Goal: Check status: Check status

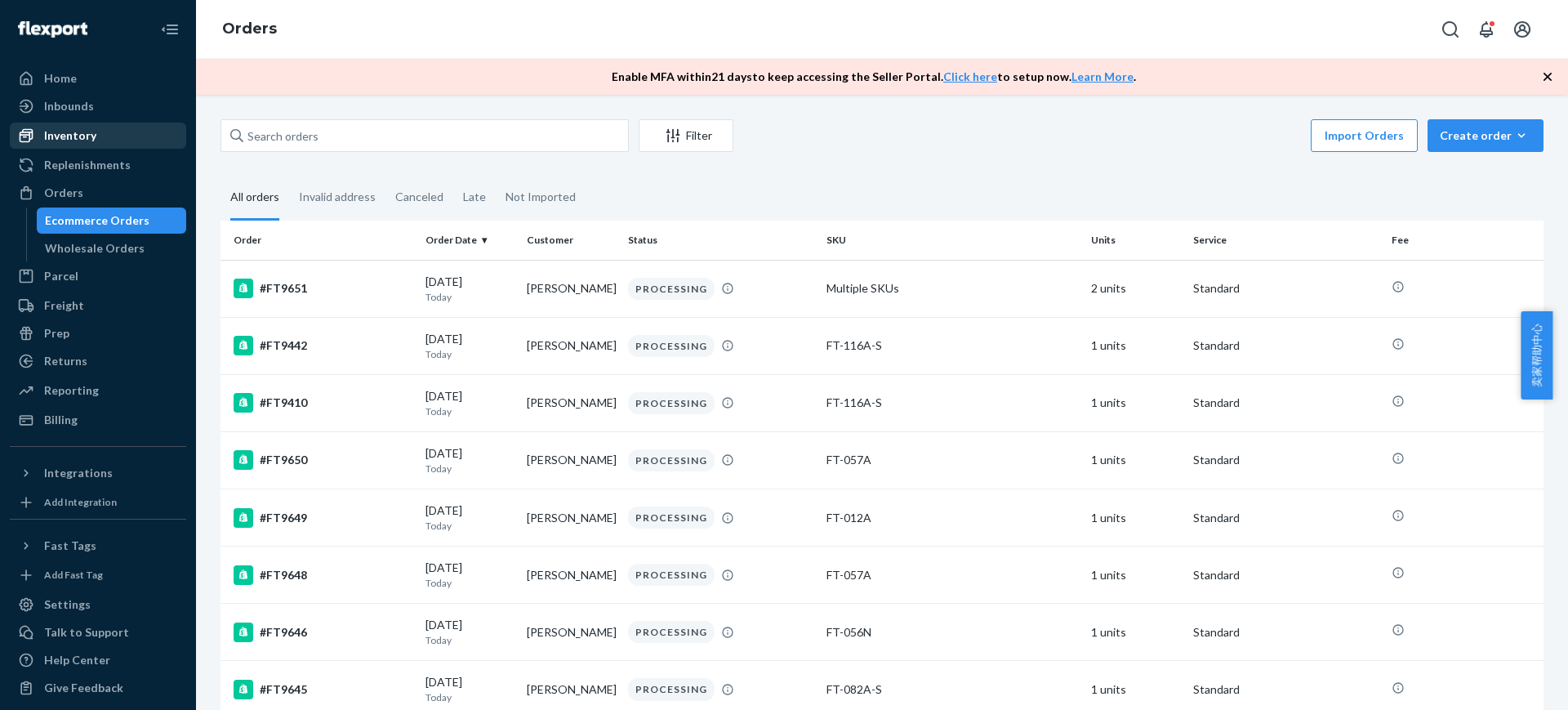
click at [87, 133] on div "Inventory" at bounding box center [70, 135] width 53 height 17
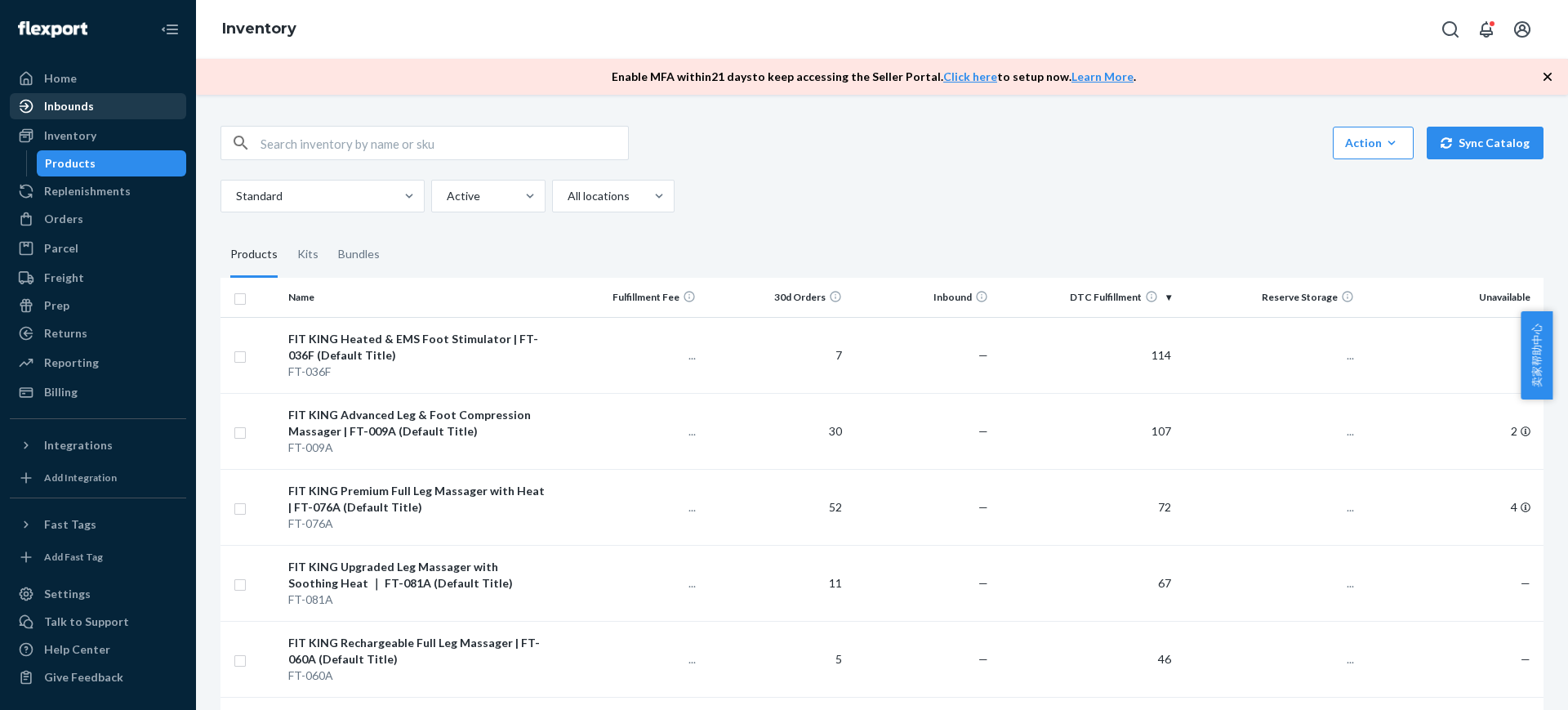
click at [116, 112] on div "Inbounds" at bounding box center [98, 105] width 173 height 22
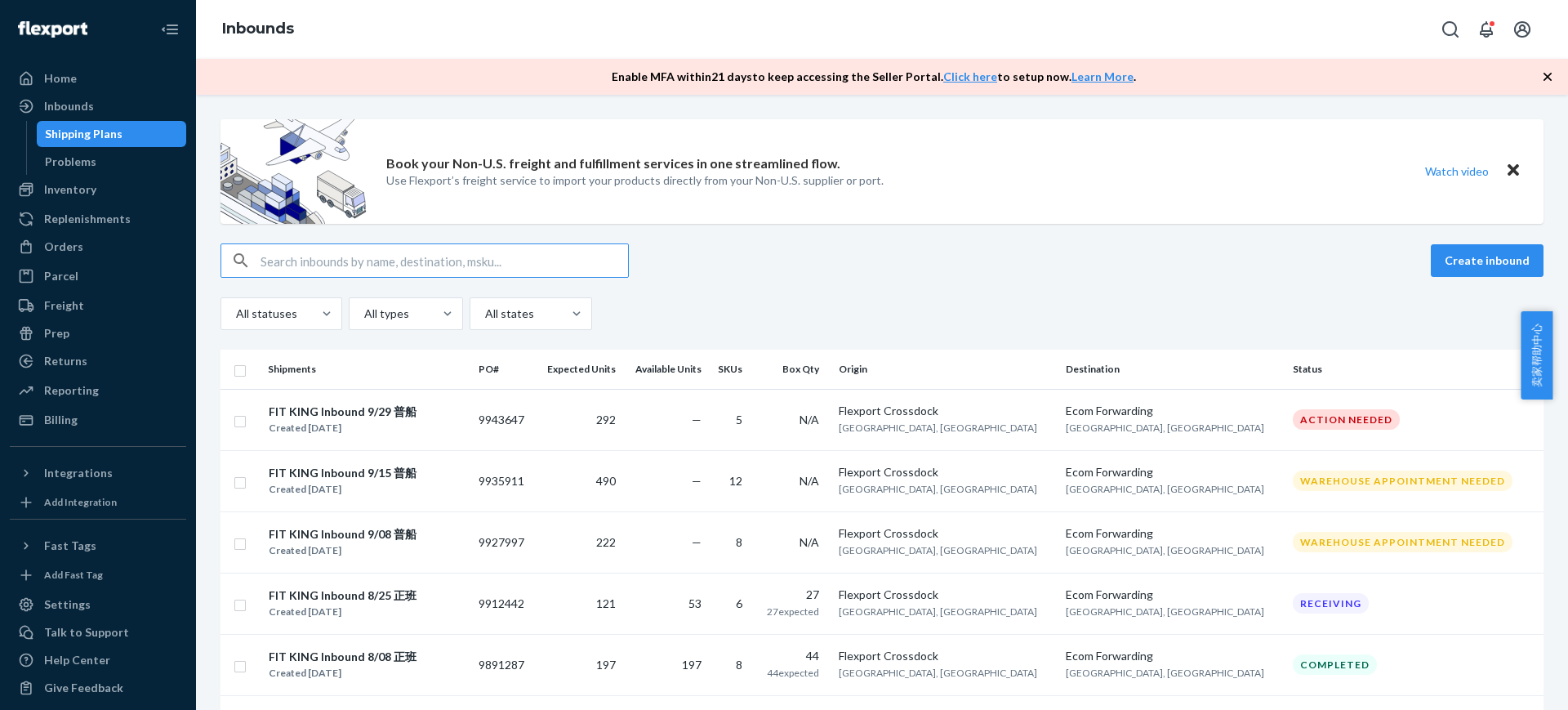
click at [708, 611] on td "53" at bounding box center [664, 603] width 85 height 61
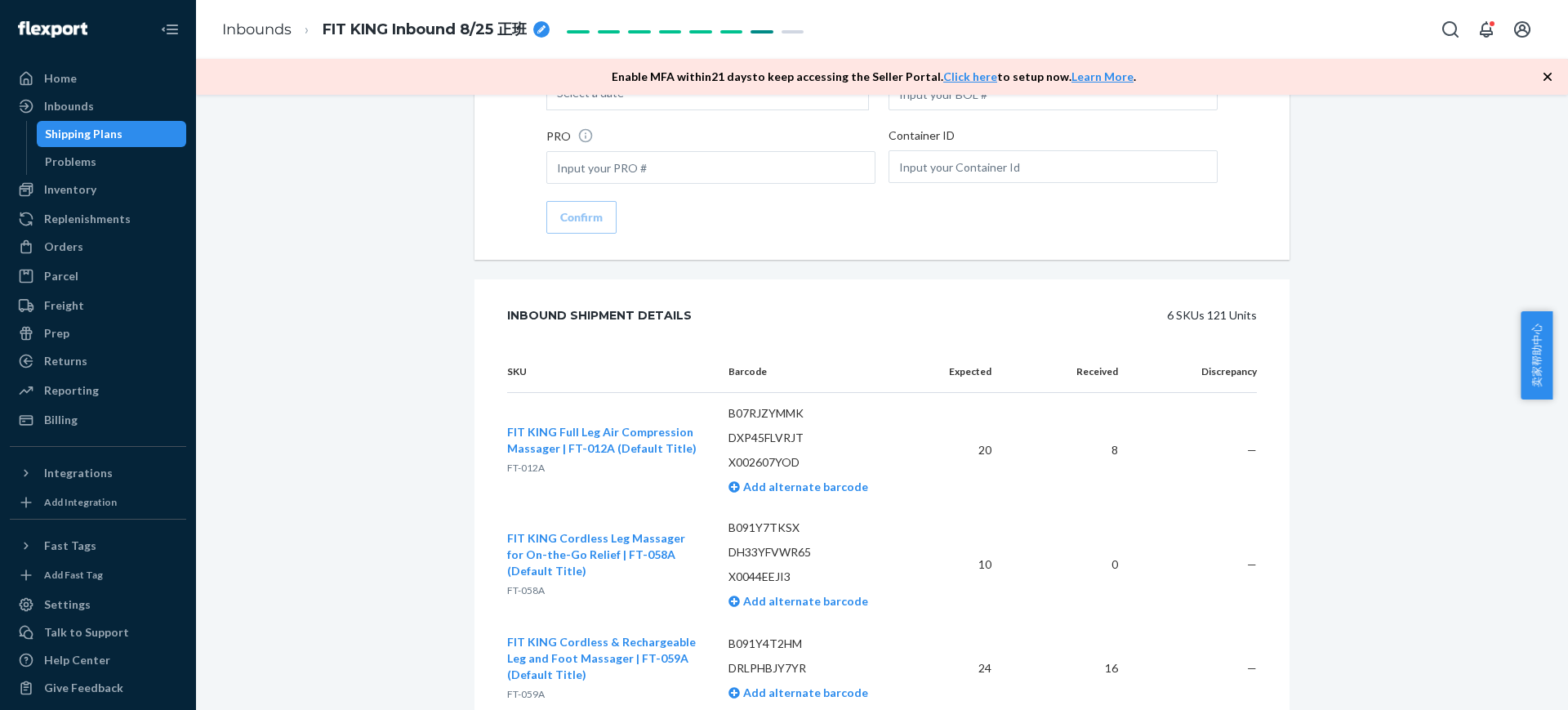
scroll to position [3056, 0]
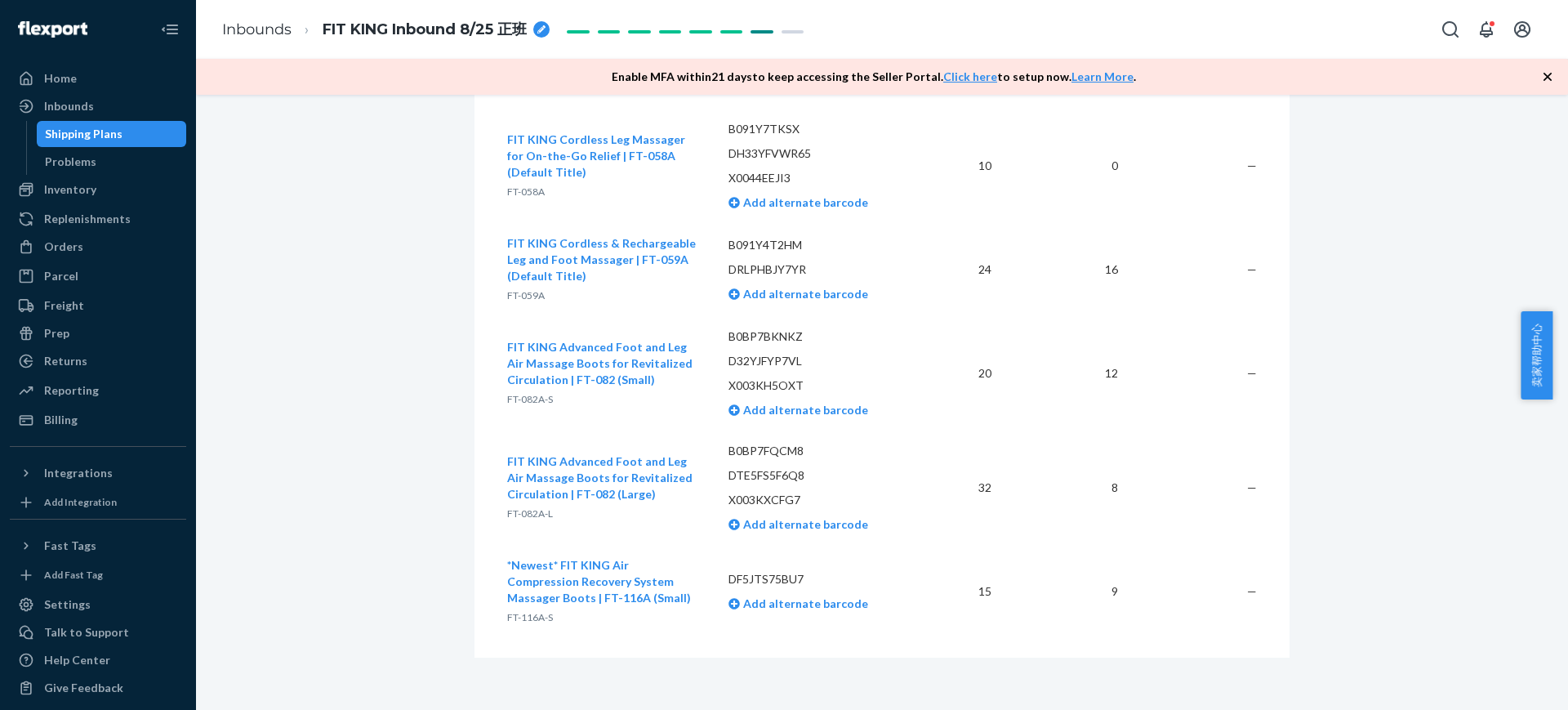
drag, startPoint x: 124, startPoint y: 242, endPoint x: 85, endPoint y: 55, distance: 191.0
click at [123, 242] on div "Orders" at bounding box center [98, 246] width 173 height 22
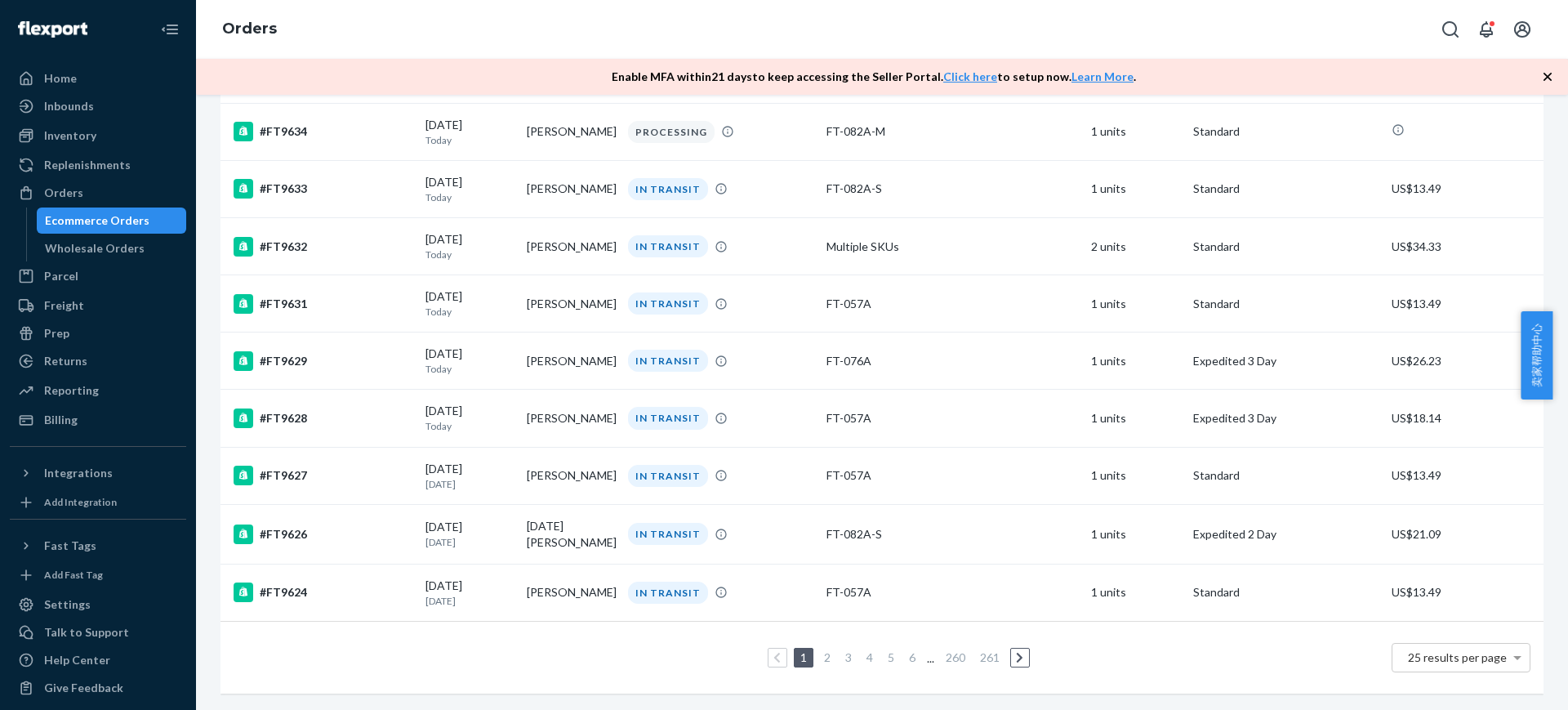
scroll to position [1095, 0]
click at [821, 651] on link "2" at bounding box center [826, 657] width 13 height 14
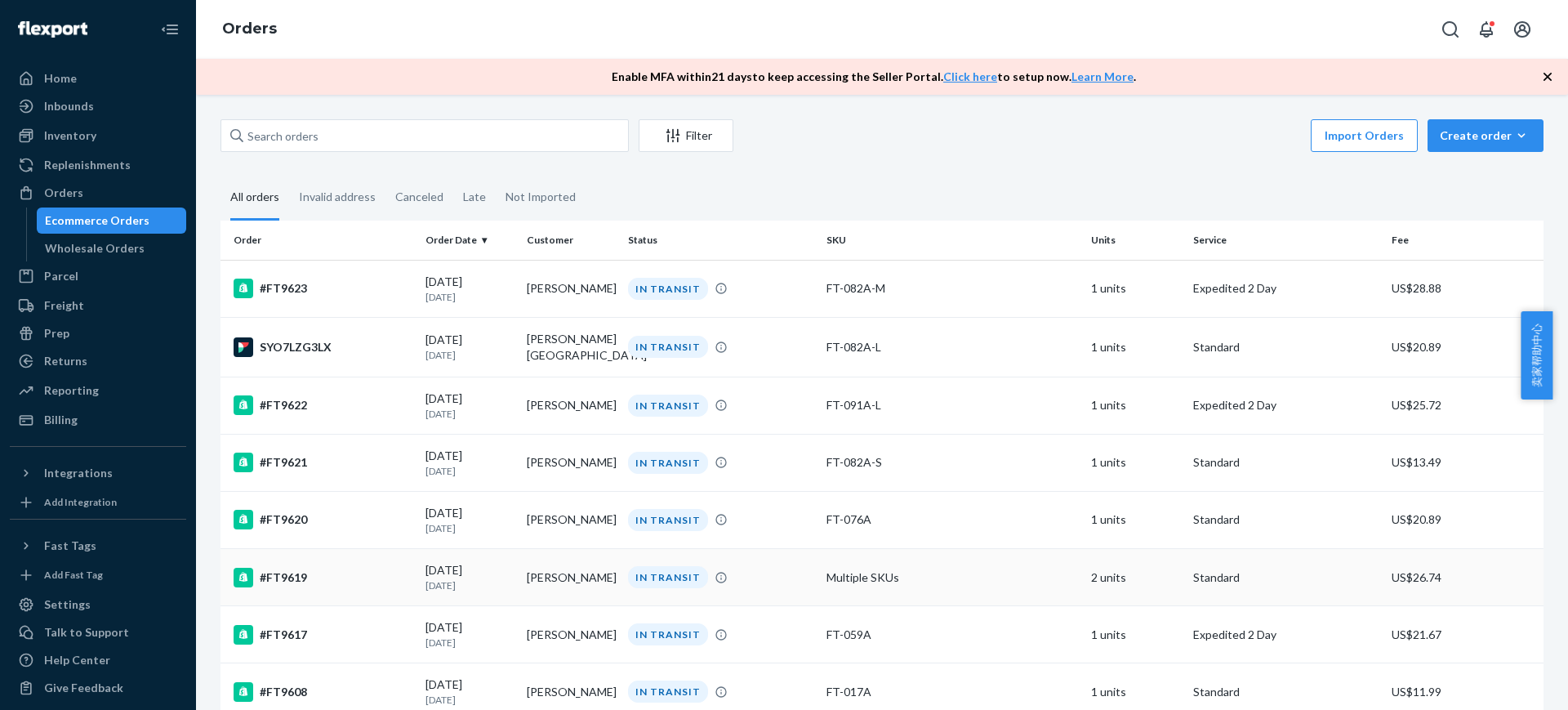
click at [314, 575] on div "#FT9619" at bounding box center [323, 578] width 179 height 19
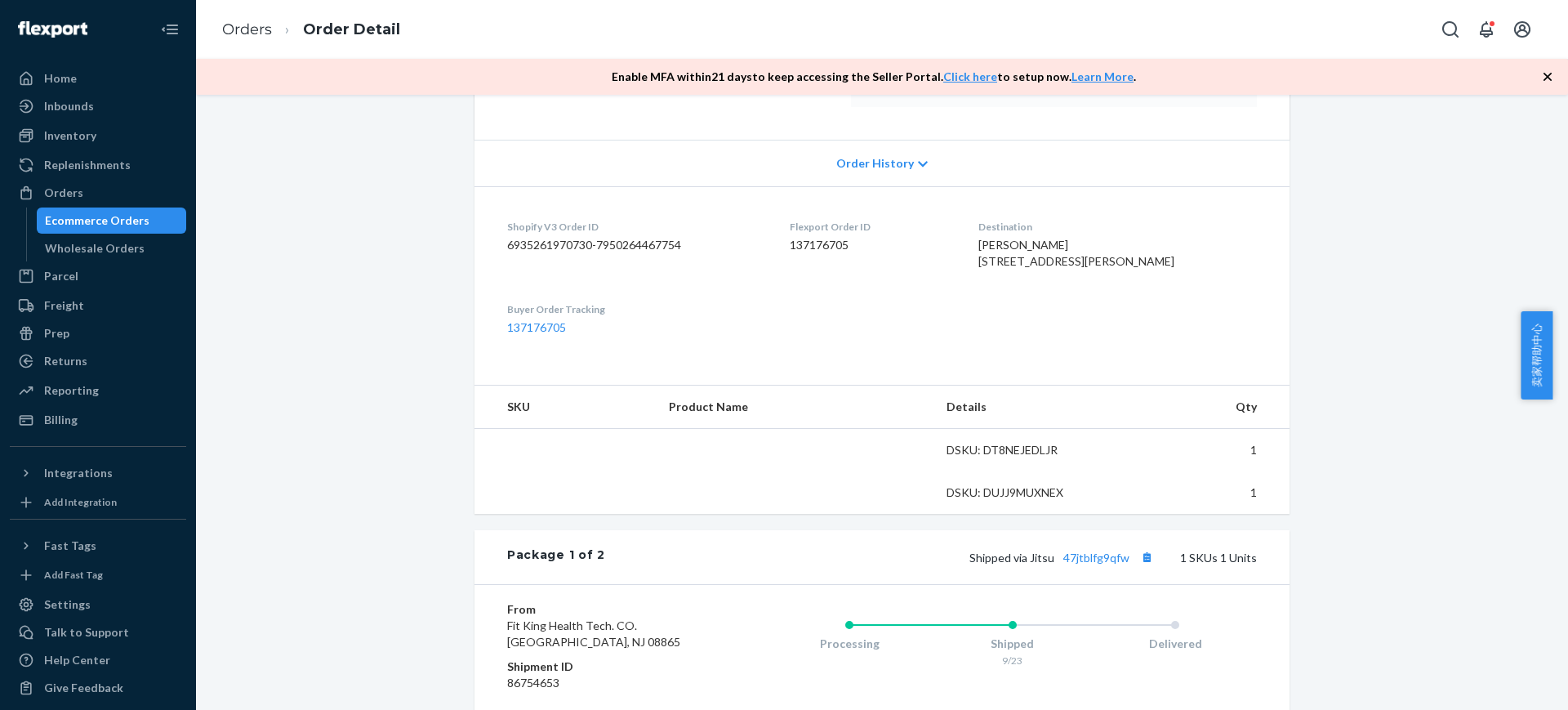
scroll to position [613, 0]
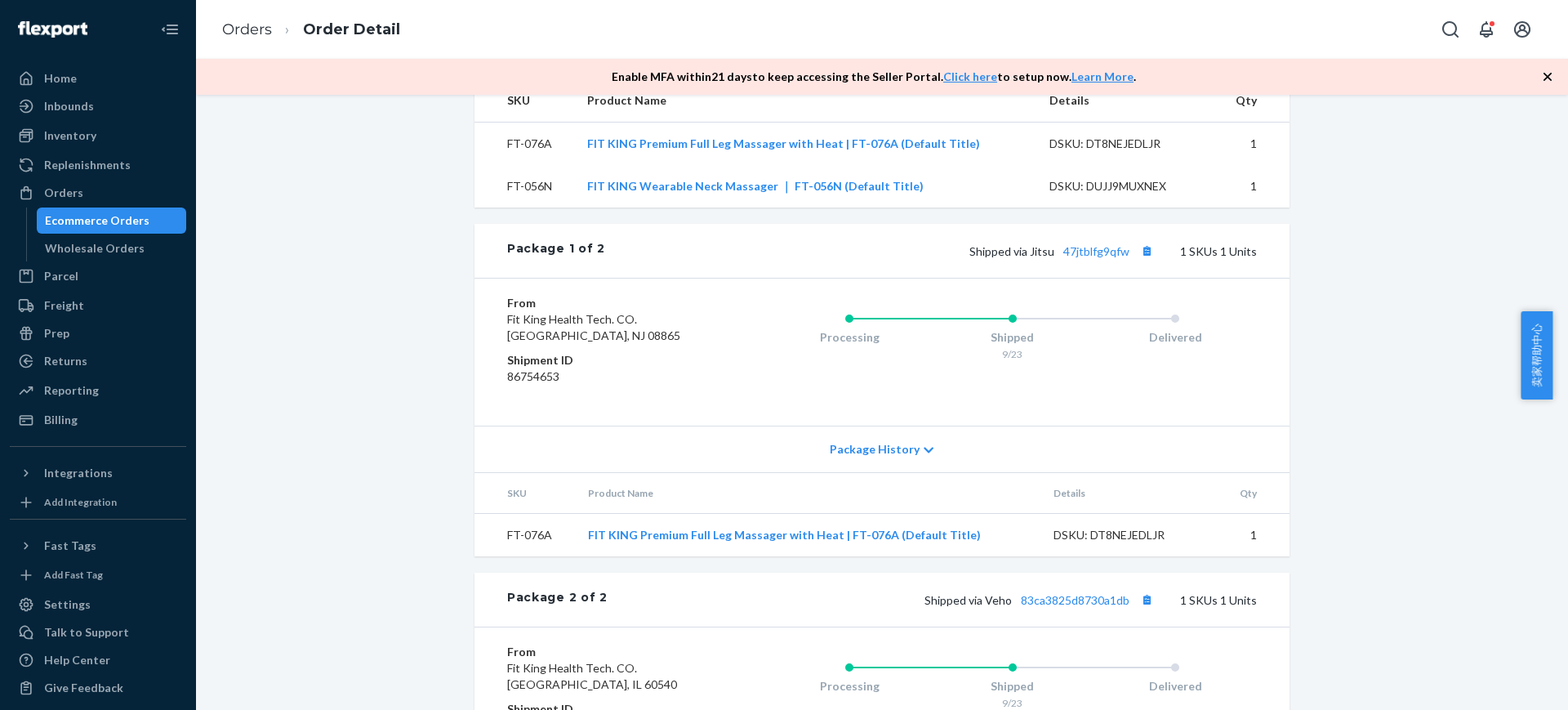
click at [1420, 337] on div "Shopify Order # #FT9619 • Standard / US$26.74 View Details Create Return Duplic…" at bounding box center [882, 215] width 1347 height 1419
click at [1392, 254] on div "Shopify Order # #FT9619 • Standard / US$26.74 View Details Create Return Duplic…" at bounding box center [882, 215] width 1347 height 1419
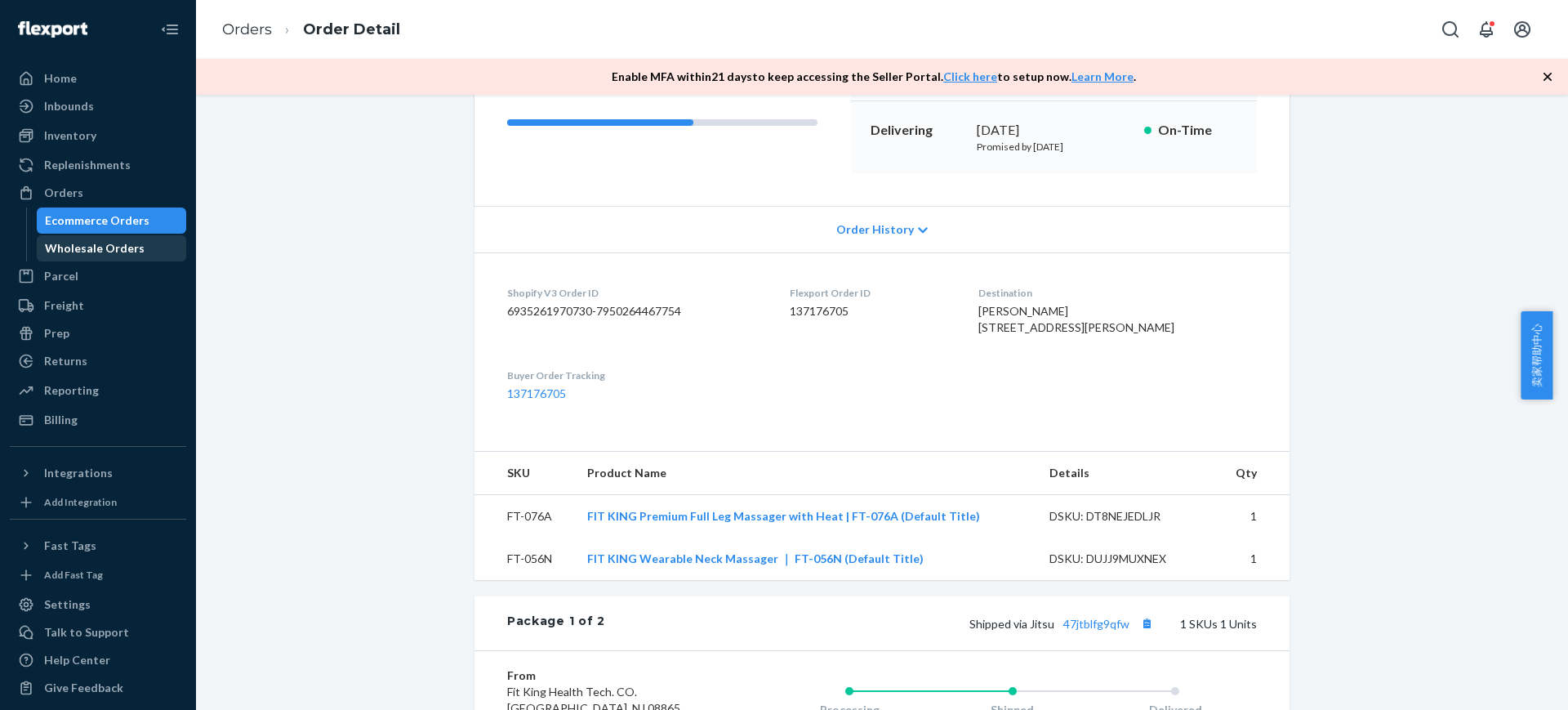
scroll to position [205, 0]
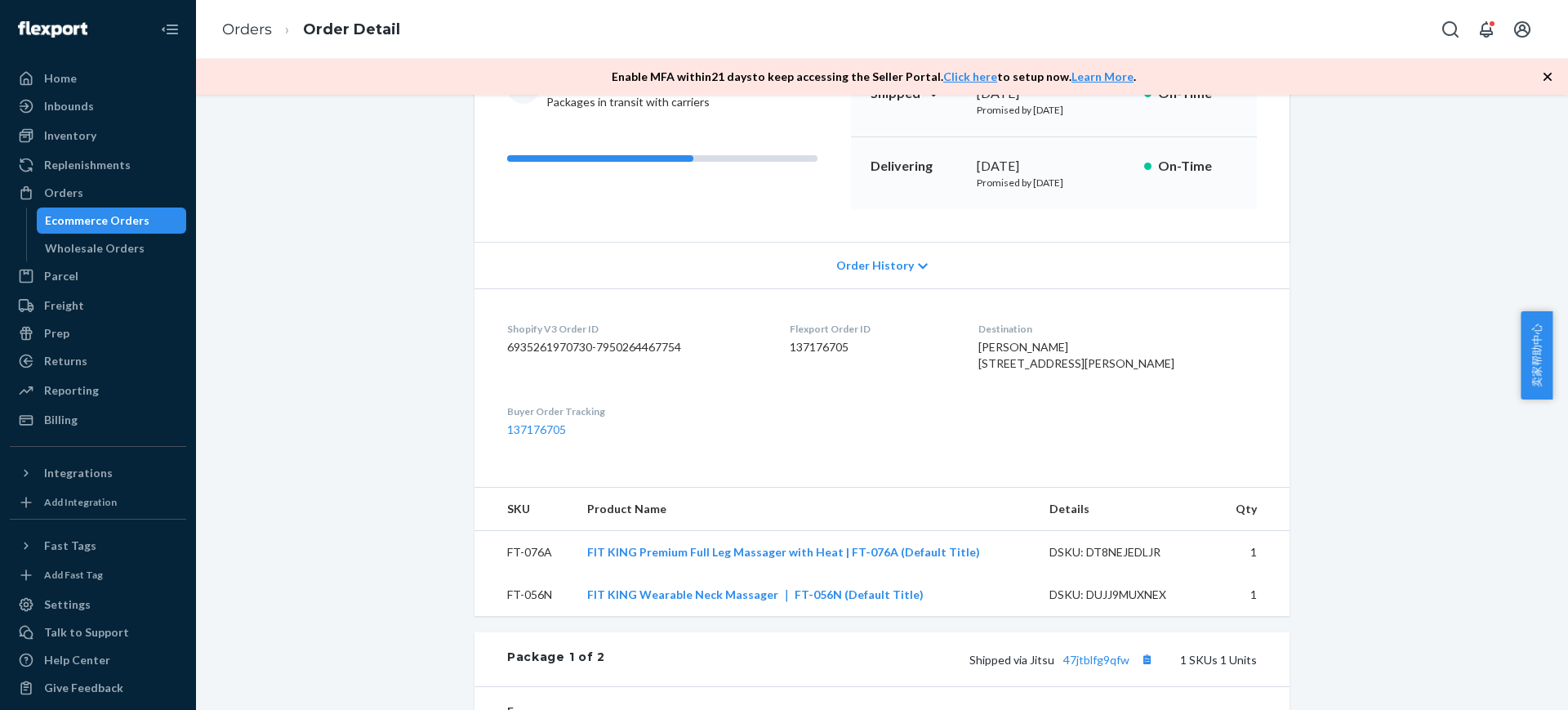
drag, startPoint x: 114, startPoint y: 114, endPoint x: 99, endPoint y: 5, distance: 110.0
click at [114, 113] on div "Inbounds" at bounding box center [98, 105] width 173 height 22
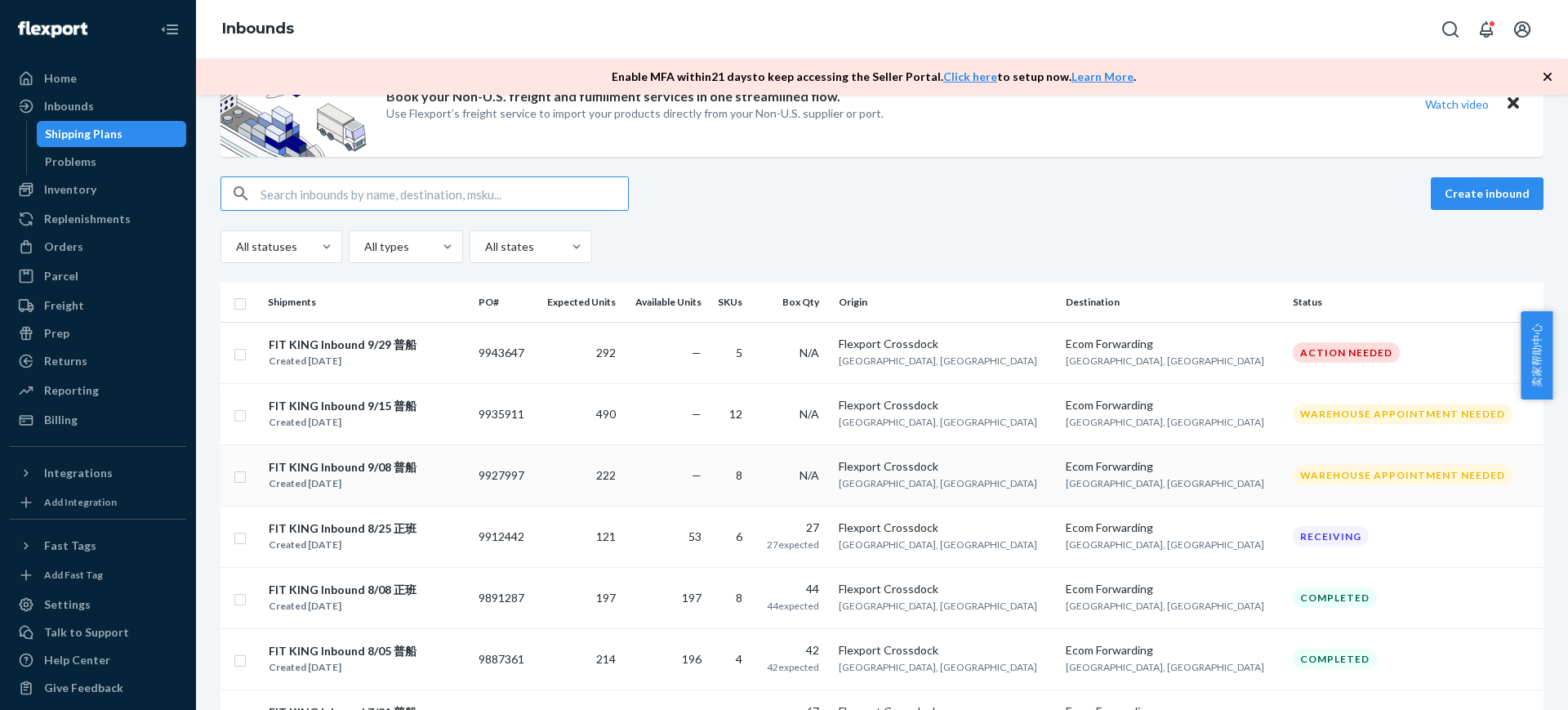
scroll to position [205, 0]
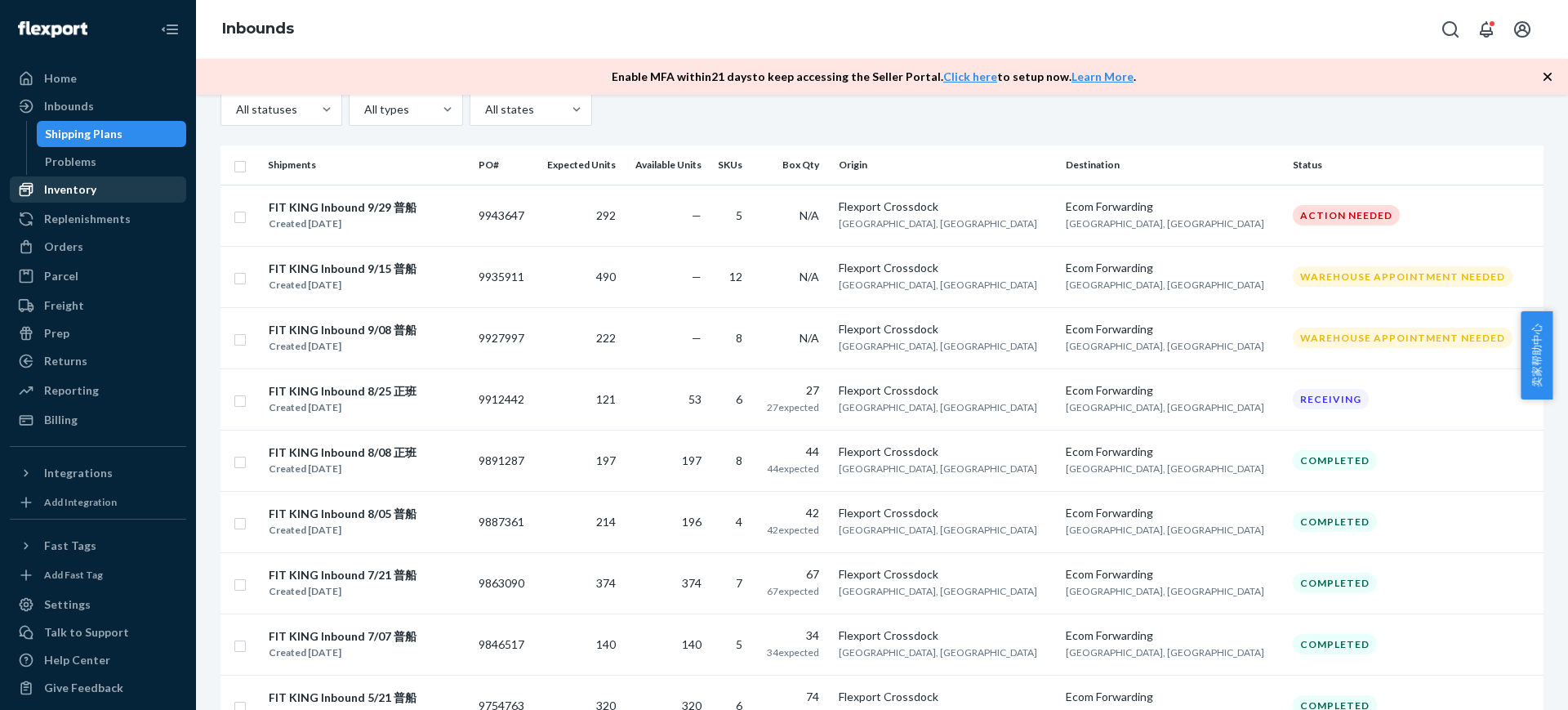
click at [104, 188] on div "Inventory" at bounding box center [98, 189] width 173 height 22
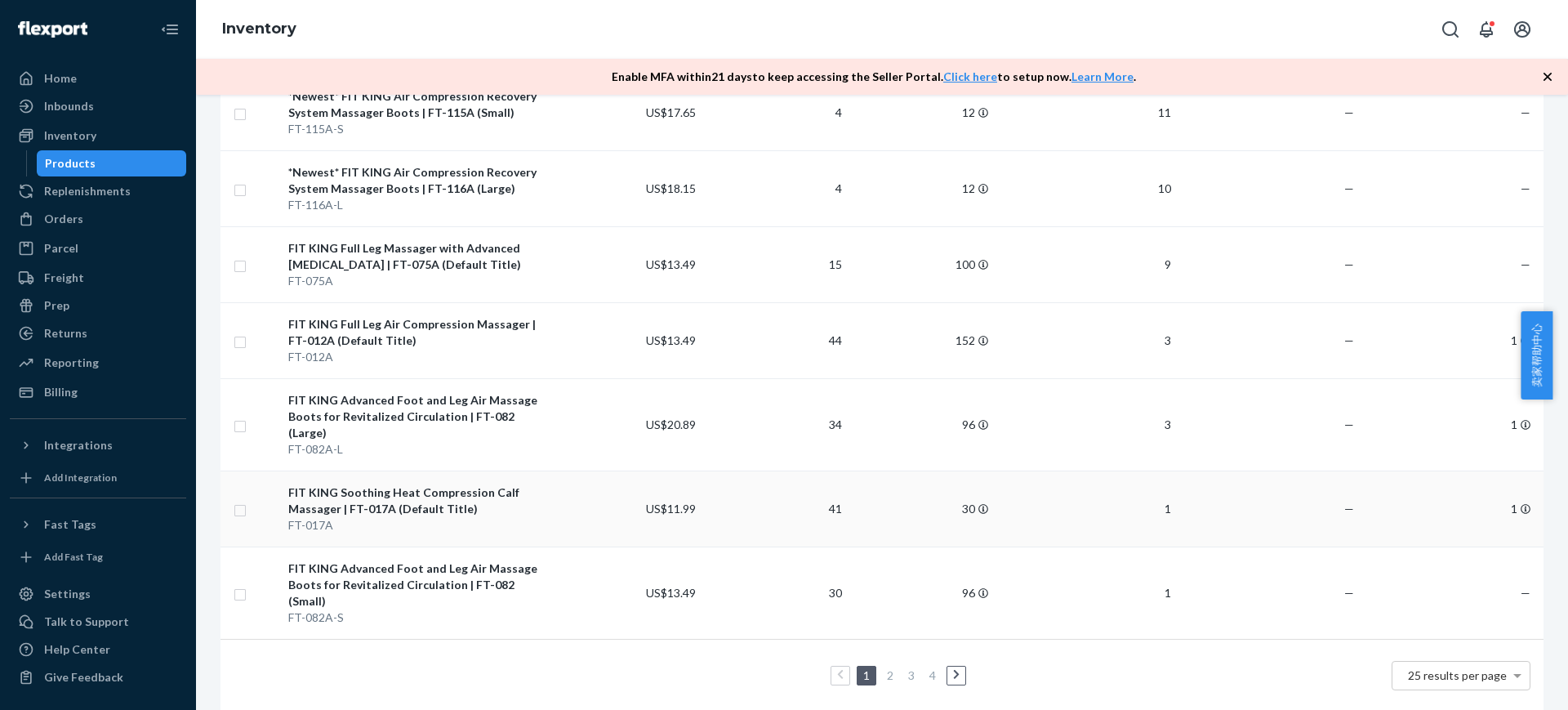
scroll to position [1644, 0]
click at [884, 668] on link "2" at bounding box center [890, 675] width 13 height 14
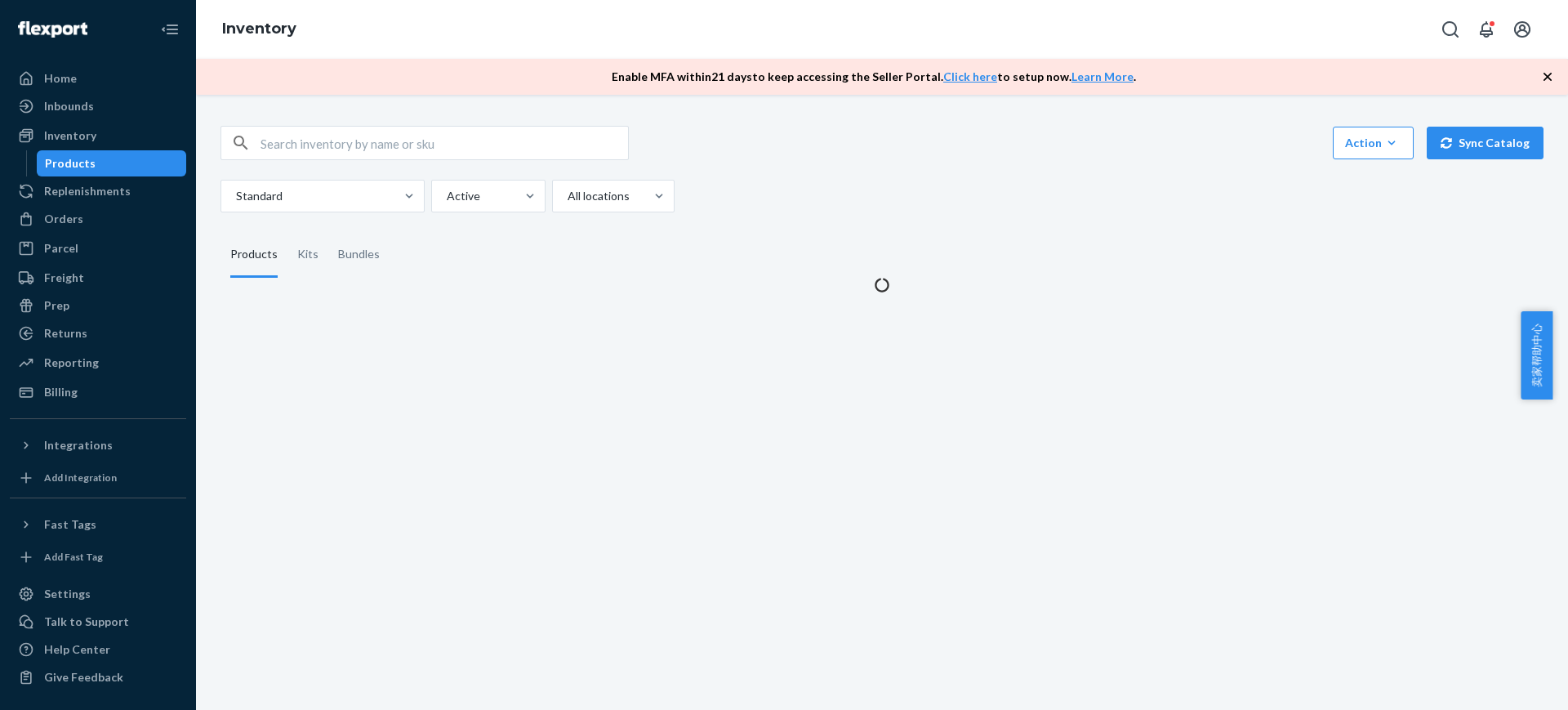
scroll to position [0, 0]
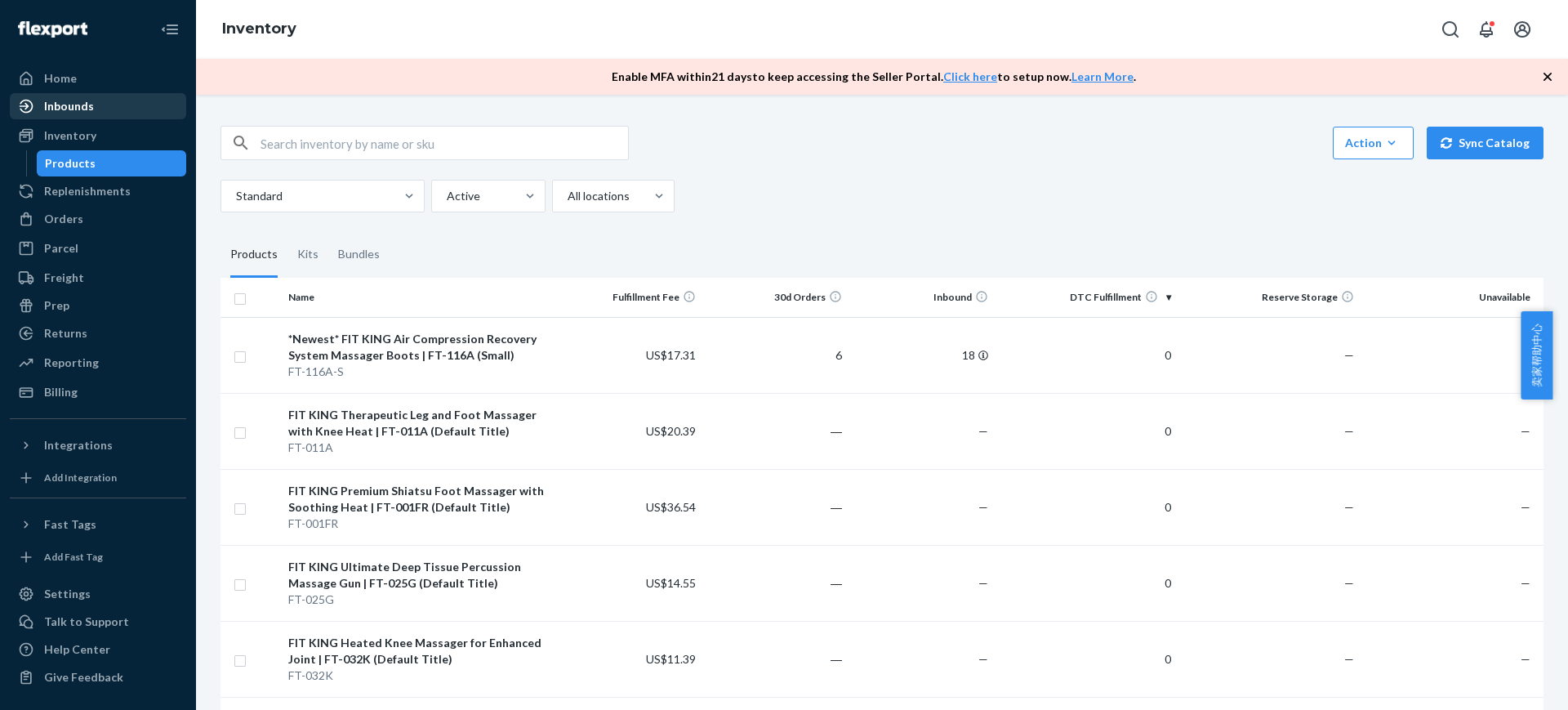
click at [109, 114] on div "Inbounds" at bounding box center [98, 105] width 173 height 22
